Goal: Information Seeking & Learning: Understand process/instructions

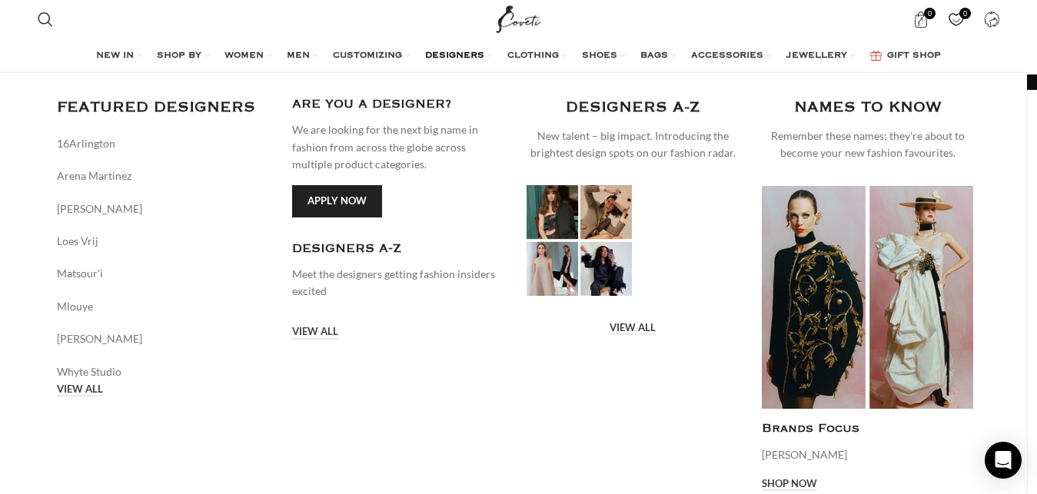
drag, startPoint x: 441, startPoint y: 51, endPoint x: 441, endPoint y: 61, distance: 10.0
click at [442, 52] on span "DESIGNERS" at bounding box center [454, 56] width 59 height 12
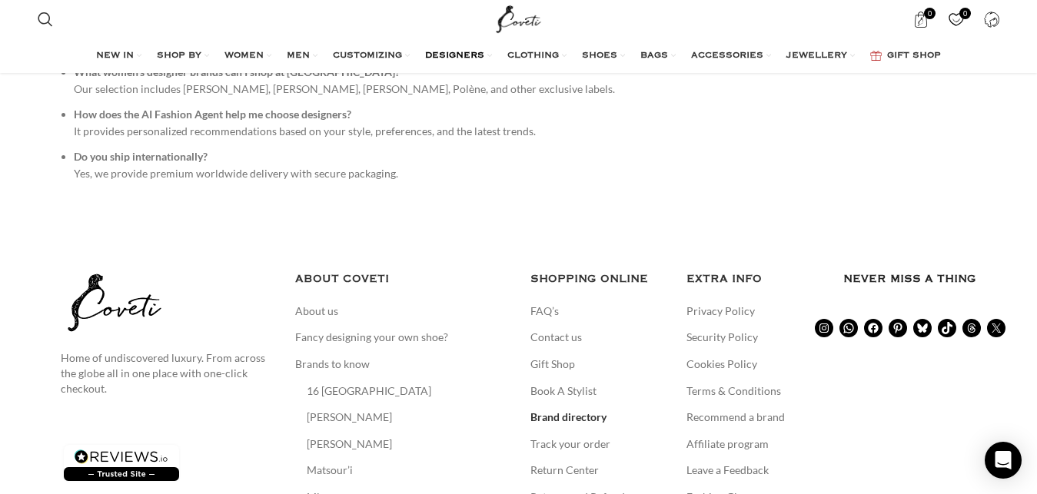
scroll to position [2420, 0]
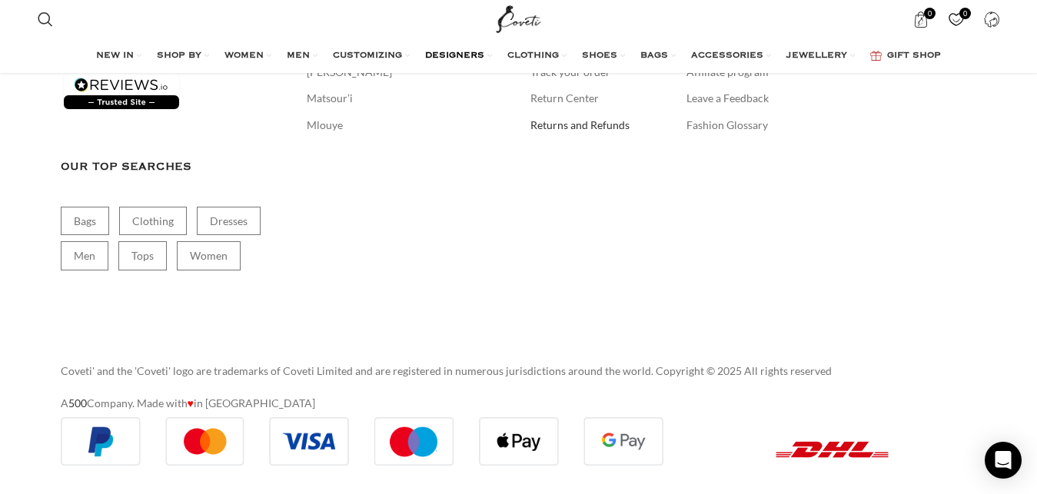
click at [566, 121] on link "Returns and Refunds" at bounding box center [581, 125] width 101 height 15
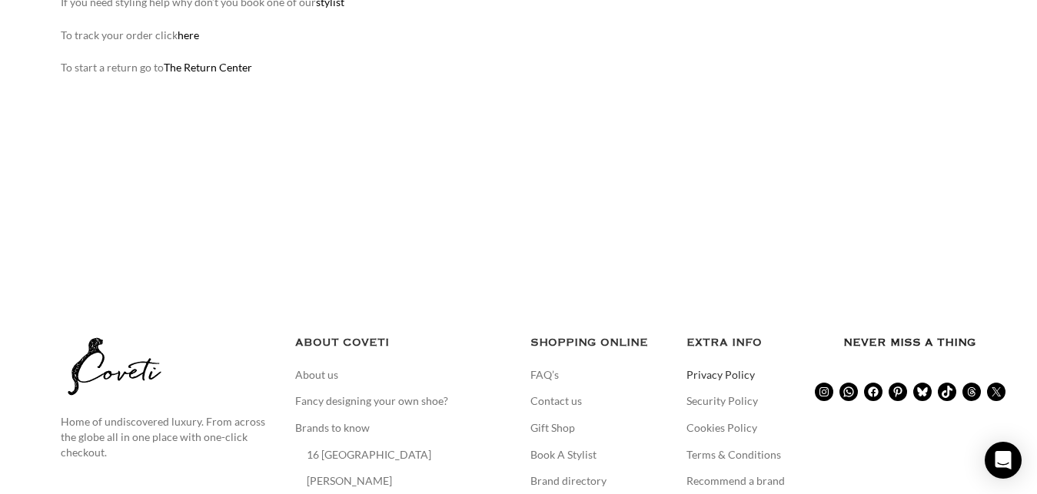
scroll to position [549, 0]
click at [703, 373] on link "Privacy Policy" at bounding box center [722, 375] width 70 height 15
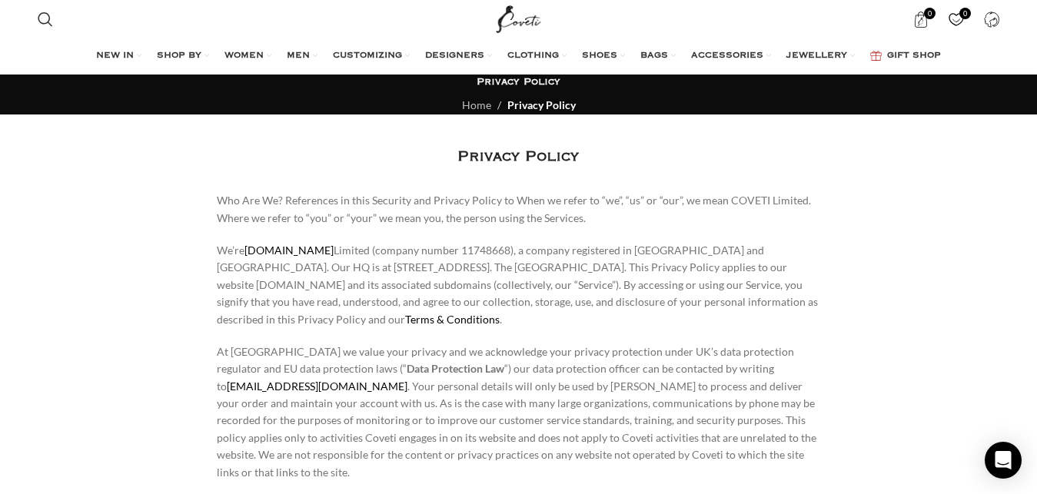
scroll to position [3059, 0]
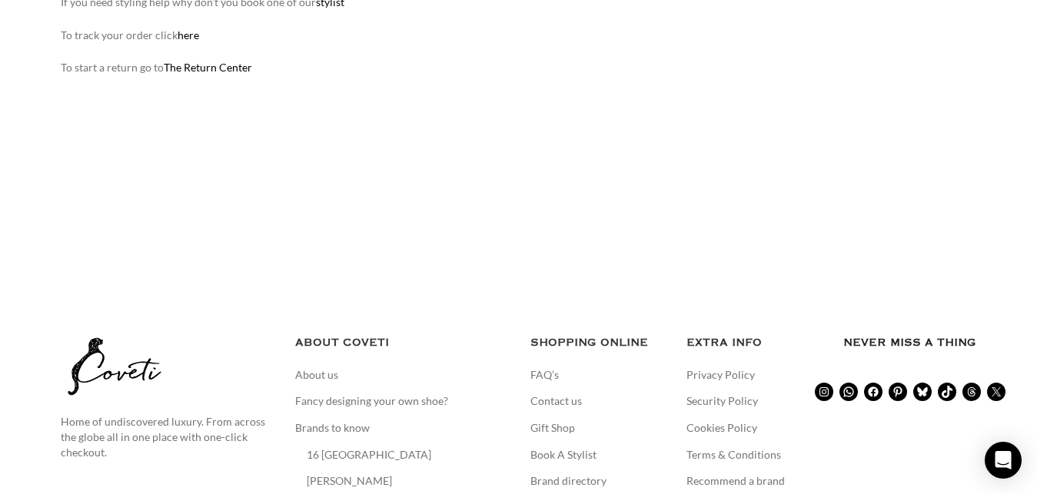
scroll to position [549, 0]
drag, startPoint x: 700, startPoint y: 389, endPoint x: 701, endPoint y: 401, distance: 12.3
click at [701, 389] on ul "Privacy Policy Security Policy Cookies Policy Terms & Conditions Recommend a br…" at bounding box center [754, 468] width 134 height 201
click at [702, 404] on link "Security Policy" at bounding box center [723, 401] width 73 height 15
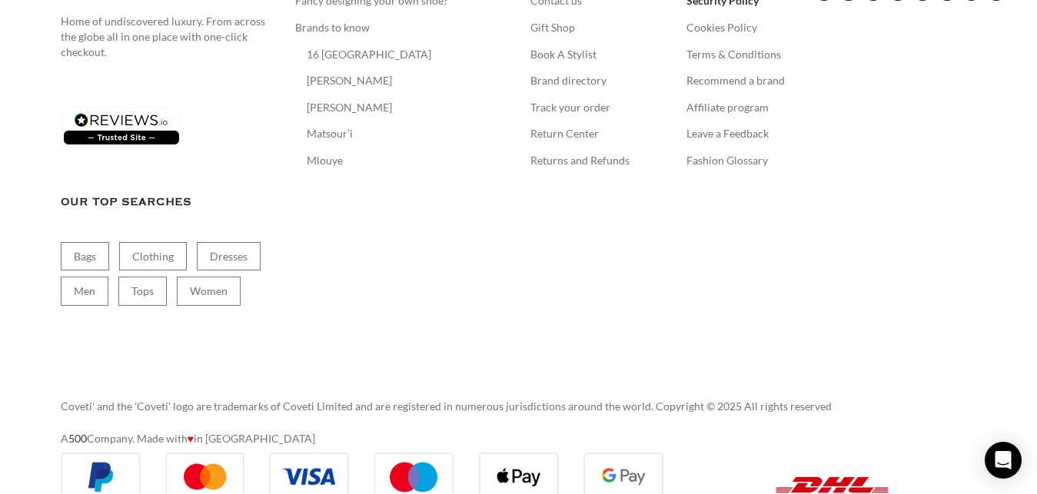
scroll to position [1508, 0]
